Goal: Task Accomplishment & Management: Complete application form

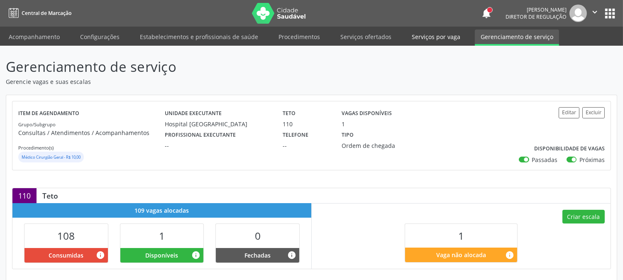
click at [423, 32] on link "Serviços por vaga" at bounding box center [436, 36] width 60 height 15
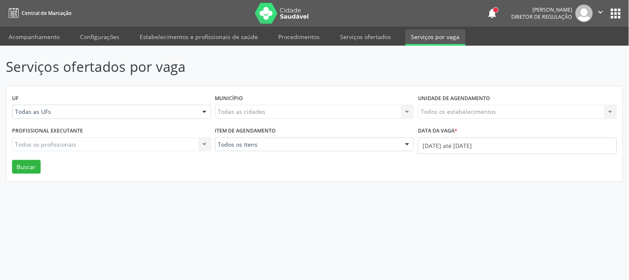
click at [371, 34] on link "Serviços ofertados" at bounding box center [365, 36] width 63 height 15
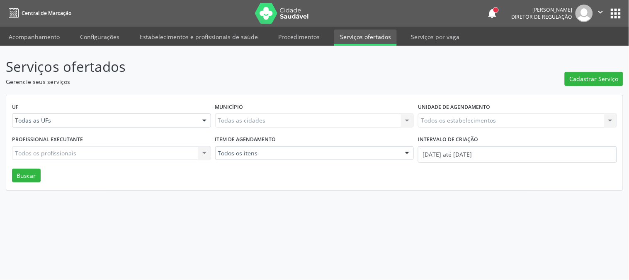
click at [599, 7] on icon "" at bounding box center [601, 11] width 9 height 9
click at [583, 52] on link "Sair" at bounding box center [579, 51] width 57 height 12
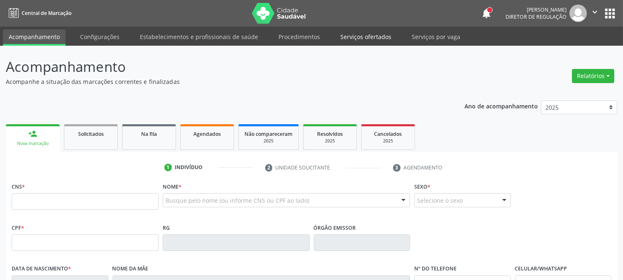
click at [353, 38] on link "Serviços ofertados" at bounding box center [365, 36] width 63 height 15
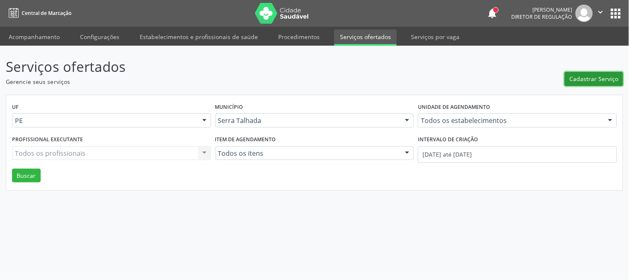
click at [607, 77] on span "Cadastrar Serviço" at bounding box center [594, 78] width 49 height 9
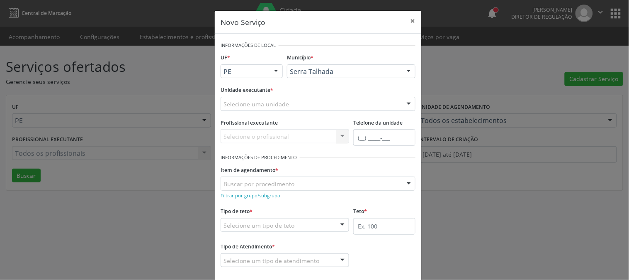
scroll to position [41, 0]
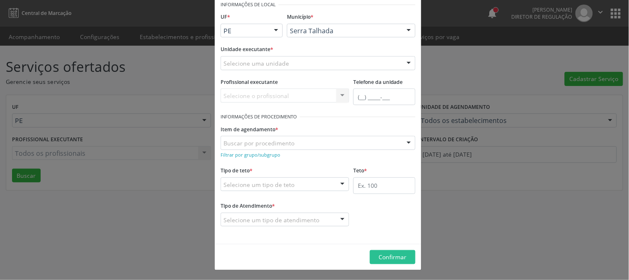
click at [406, 68] on div at bounding box center [409, 63] width 12 height 14
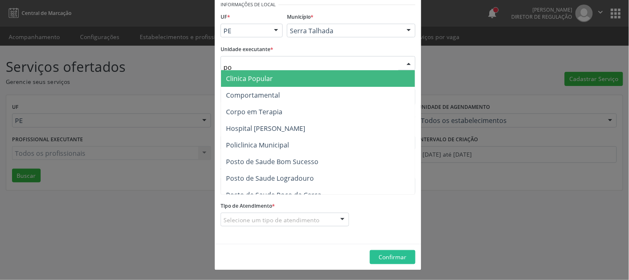
type input "pol"
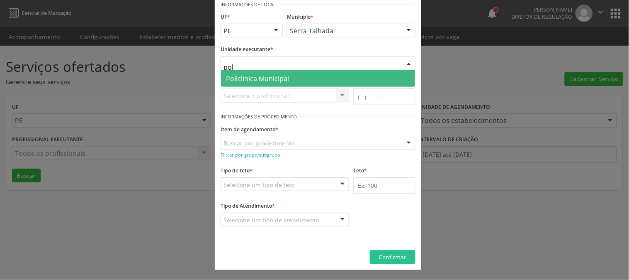
drag, startPoint x: 246, startPoint y: 66, endPoint x: 175, endPoint y: 71, distance: 70.3
click at [175, 71] on div "Novo Serviço × Informações de Local UF * PE PE Nenhum resultado encontrado para…" at bounding box center [314, 140] width 629 height 280
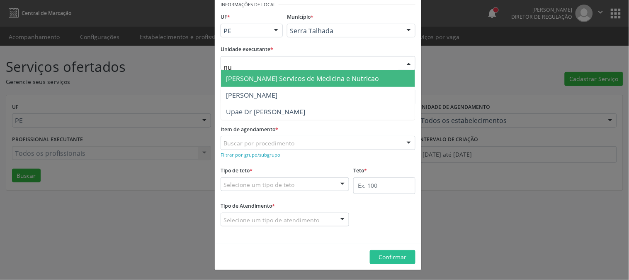
type input "n"
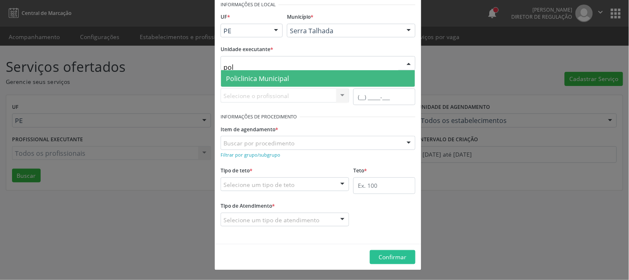
type input "poli"
click at [257, 76] on span "Policlinica Municipal" at bounding box center [257, 78] width 63 height 9
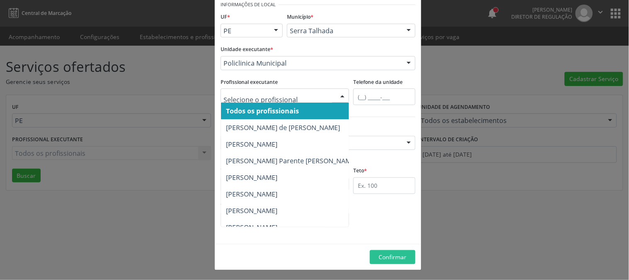
click at [336, 93] on div at bounding box center [342, 96] width 12 height 14
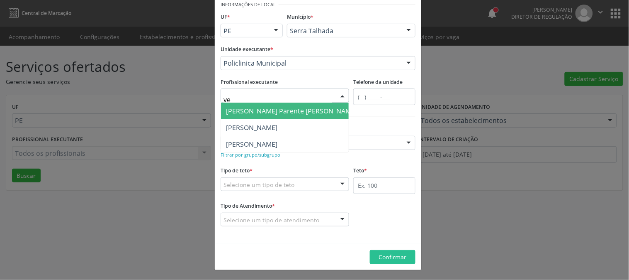
type input "v"
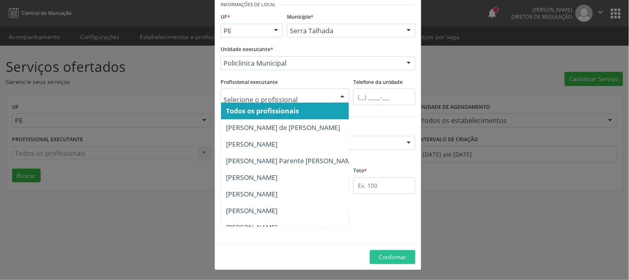
click at [297, 113] on span "Todos os profissionais" at bounding box center [291, 110] width 141 height 17
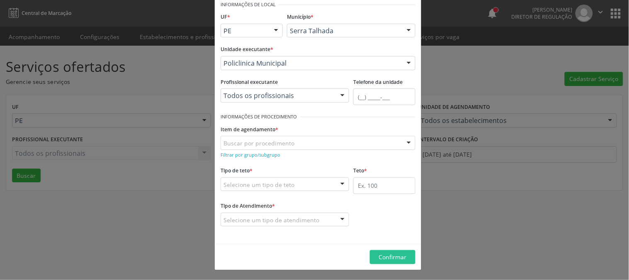
click at [303, 143] on div "Buscar por procedimento" at bounding box center [318, 143] width 195 height 14
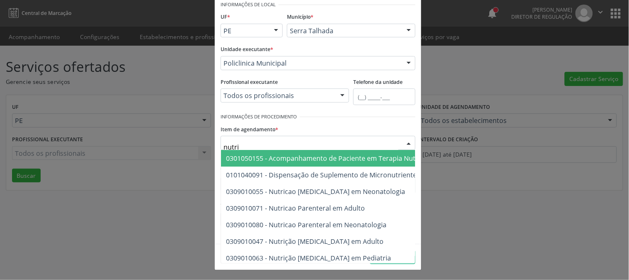
type input "nutric"
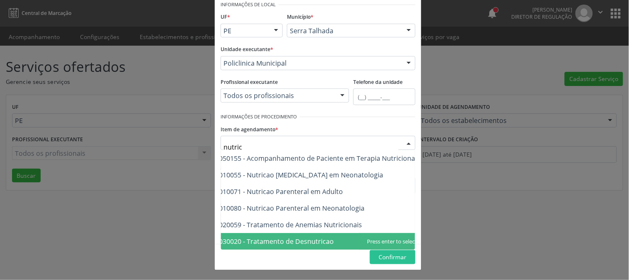
scroll to position [0, 27]
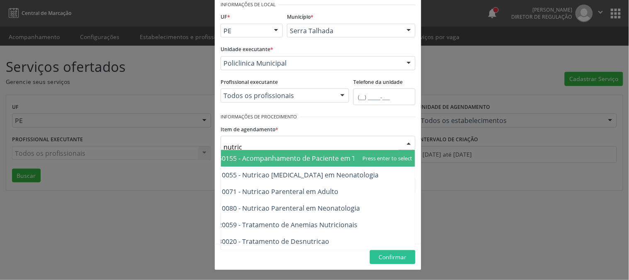
click at [344, 155] on span "0301050155 - Acompanhamento de Paciente em Terapia Nutricional" at bounding box center [306, 157] width 213 height 9
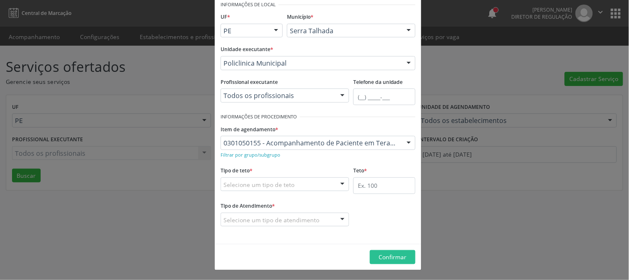
click at [320, 183] on div "Selecione um tipo de teto" at bounding box center [285, 184] width 129 height 14
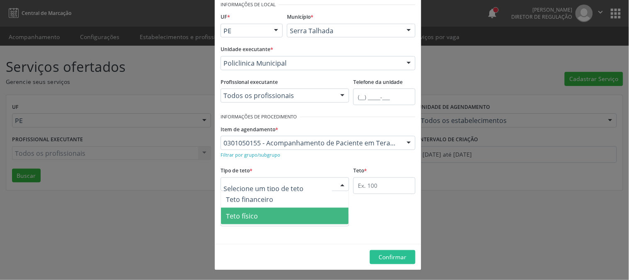
click at [285, 213] on span "Teto físico" at bounding box center [285, 215] width 128 height 17
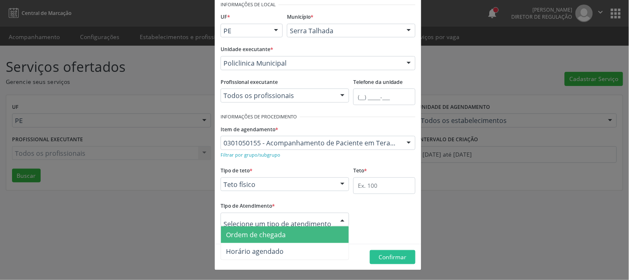
click at [286, 231] on span "Ordem de chegada" at bounding box center [285, 234] width 128 height 17
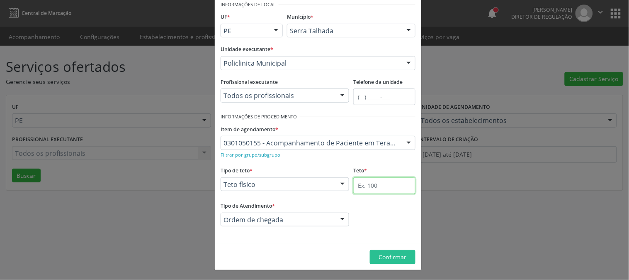
click at [366, 187] on input "text" at bounding box center [384, 185] width 62 height 17
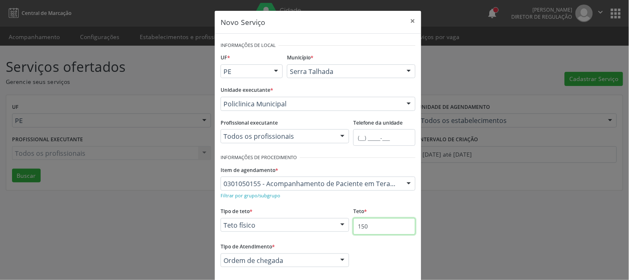
type input "150"
